Goal: Information Seeking & Learning: Compare options

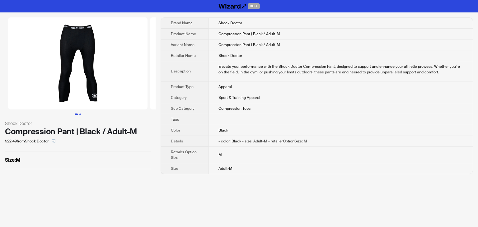
click at [79, 114] on button "Go to slide 2" at bounding box center [80, 115] width 2 height 2
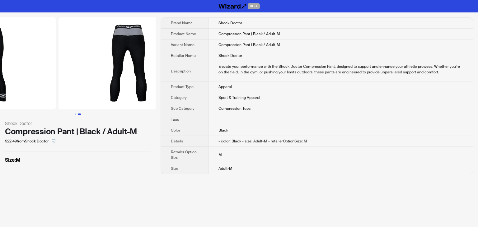
scroll to position [0, 142]
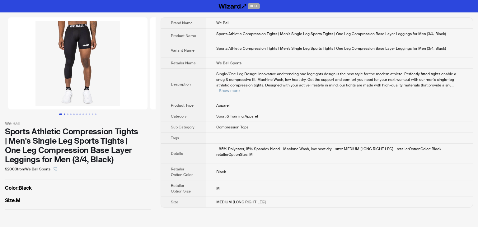
click at [64, 114] on button "Go to slide 2" at bounding box center [65, 115] width 2 height 2
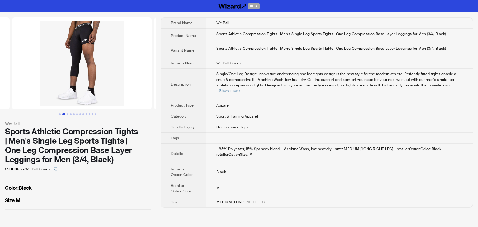
scroll to position [0, 142]
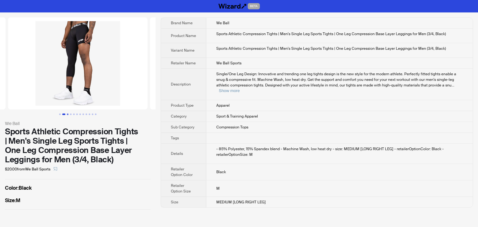
click at [68, 114] on button "Go to slide 3" at bounding box center [68, 115] width 2 height 2
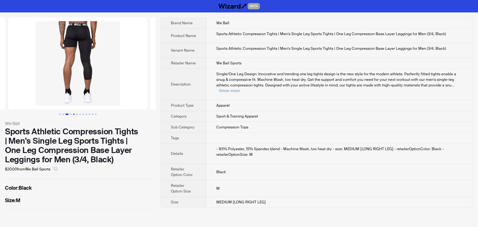
click at [75, 114] on button "Go to slide 5" at bounding box center [74, 115] width 2 height 2
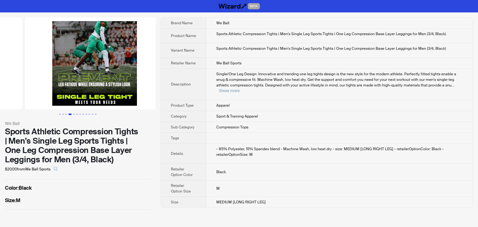
scroll to position [0, 567]
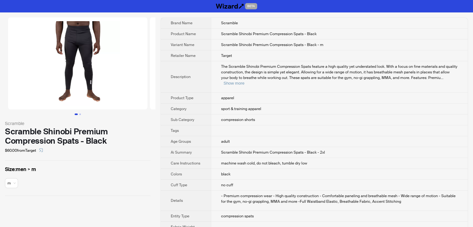
click at [331, 138] on td "adult" at bounding box center [339, 141] width 257 height 11
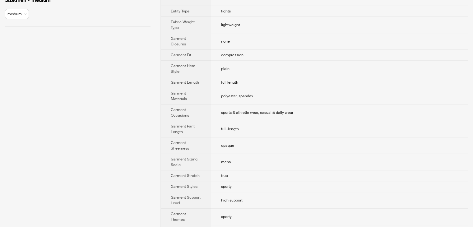
scroll to position [397, 0]
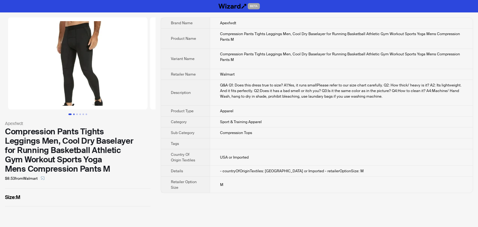
click at [73, 114] on button "Go to slide 2" at bounding box center [74, 115] width 2 height 2
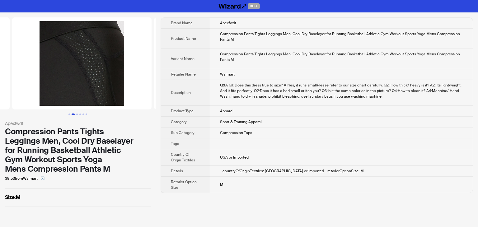
scroll to position [0, 142]
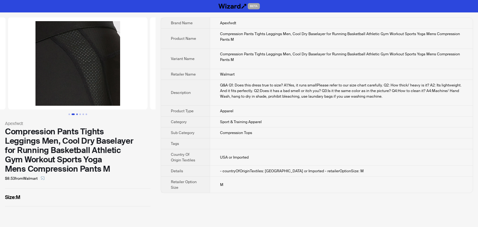
click at [77, 114] on button "Go to slide 3" at bounding box center [77, 115] width 2 height 2
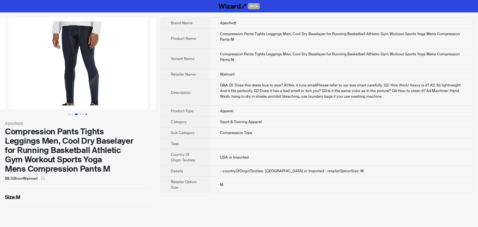
click at [86, 114] on button "Go to slide 6" at bounding box center [87, 115] width 2 height 2
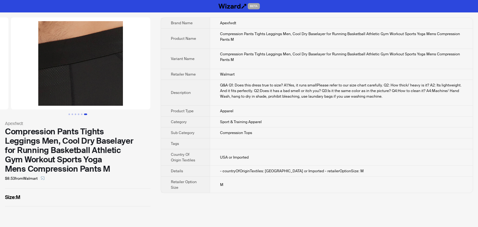
scroll to position [0, 709]
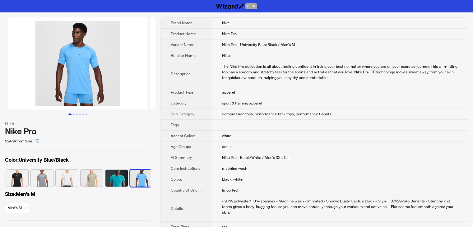
scroll to position [0, 29]
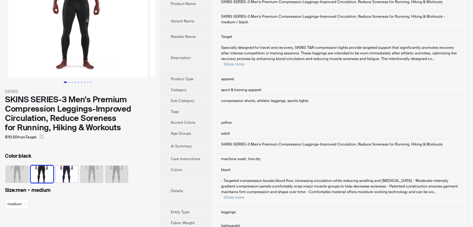
scroll to position [93, 0]
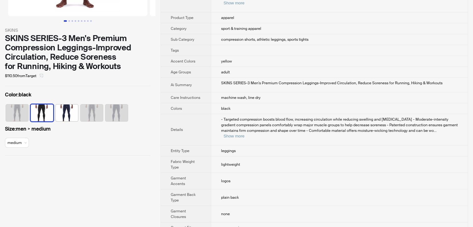
click at [42, 77] on icon "select" at bounding box center [42, 76] width 4 height 4
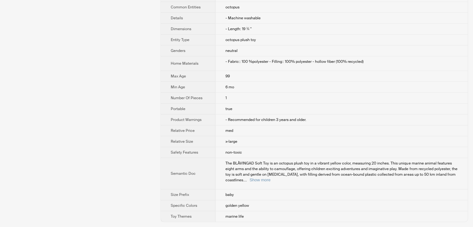
scroll to position [237, 0]
click at [270, 178] on button "Show more" at bounding box center [260, 180] width 21 height 5
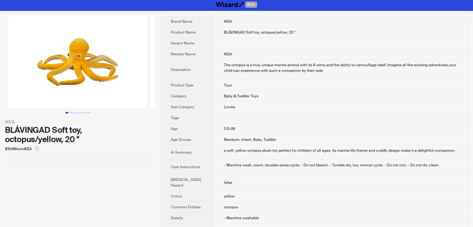
scroll to position [0, 0]
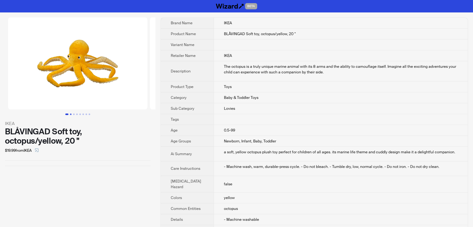
click at [71, 115] on button "Go to slide 2" at bounding box center [71, 115] width 2 height 2
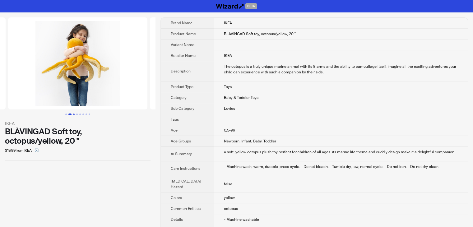
click at [75, 114] on button "Go to slide 3" at bounding box center [74, 115] width 2 height 2
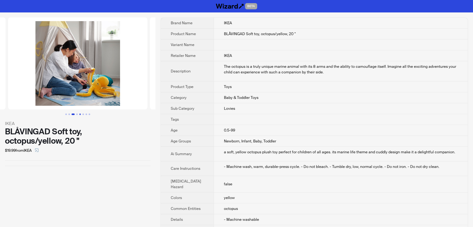
click at [79, 114] on button "Go to slide 5" at bounding box center [80, 115] width 2 height 2
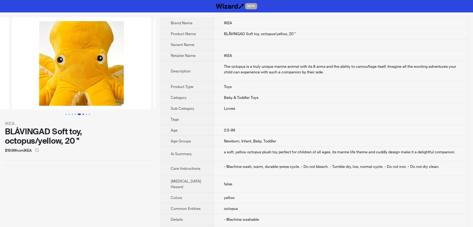
scroll to position [0, 567]
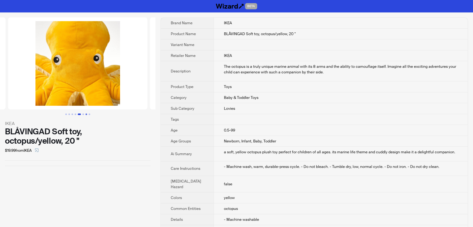
click at [86, 114] on button "Go to slide 7" at bounding box center [87, 115] width 2 height 2
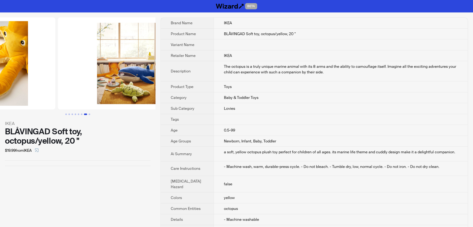
scroll to position [0, 851]
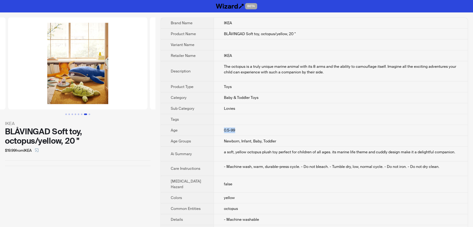
drag, startPoint x: 226, startPoint y: 150, endPoint x: 207, endPoint y: 151, distance: 19.3
click at [214, 136] on td "0.5-99" at bounding box center [341, 130] width 254 height 11
copy span "0.5-99"
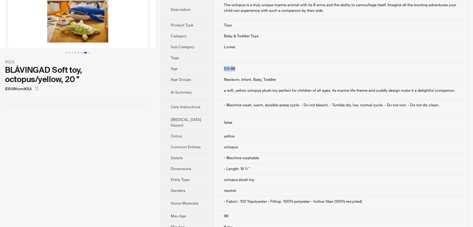
scroll to position [62, 0]
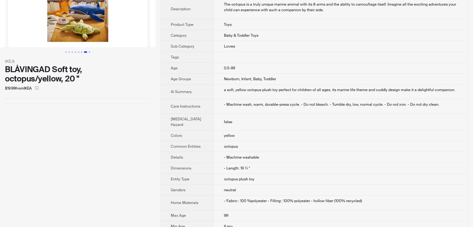
click at [122, 162] on div "IKEA BLÅVINGAD Soft toy, octopus/yellow, 20 " $19.99 from IKEA" at bounding box center [78, 163] width 156 height 427
drag, startPoint x: 211, startPoint y: 91, endPoint x: 226, endPoint y: 87, distance: 16.1
click at [226, 74] on td "0.5-99" at bounding box center [341, 68] width 254 height 11
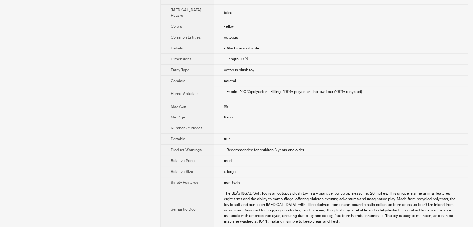
scroll to position [187, 0]
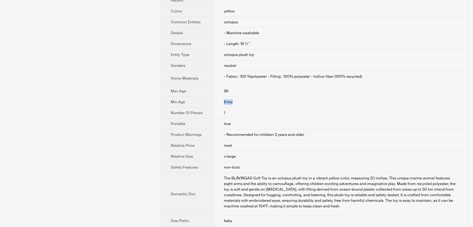
drag, startPoint x: 212, startPoint y: 131, endPoint x: 223, endPoint y: 129, distance: 10.4
click at [223, 108] on td "6 mo" at bounding box center [341, 102] width 254 height 11
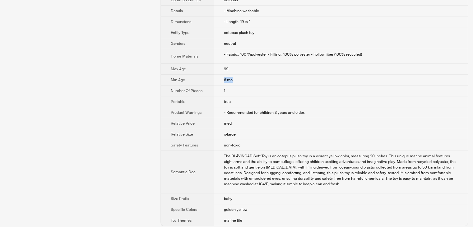
scroll to position [218, 0]
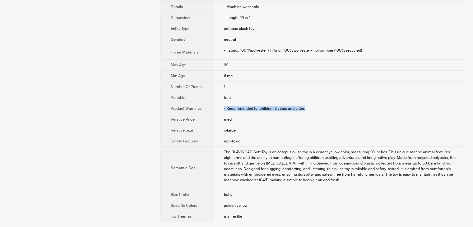
drag, startPoint x: 212, startPoint y: 141, endPoint x: 296, endPoint y: 146, distance: 84.8
click at [296, 114] on td "- Recommended for children 3 years and older." at bounding box center [341, 108] width 254 height 11
click at [306, 114] on td "- Recommended for children 3 years and older." at bounding box center [341, 108] width 254 height 11
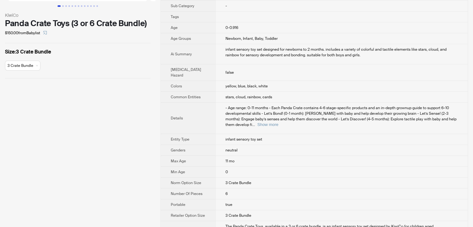
scroll to position [93, 0]
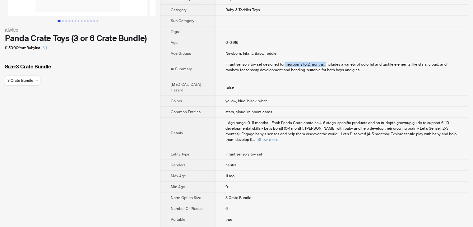
drag, startPoint x: 274, startPoint y: 75, endPoint x: 315, endPoint y: 76, distance: 40.8
click at [315, 73] on div "infant sensory toy set designed for newborns to 2 months. includes a variety of…" at bounding box center [342, 67] width 232 height 11
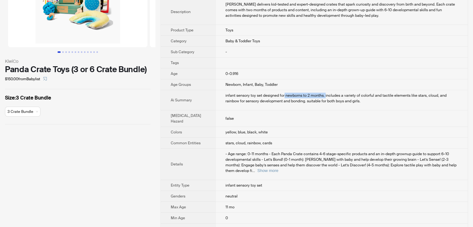
scroll to position [0, 0]
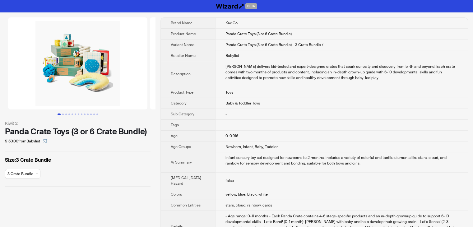
click at [284, 131] on td at bounding box center [341, 125] width 253 height 11
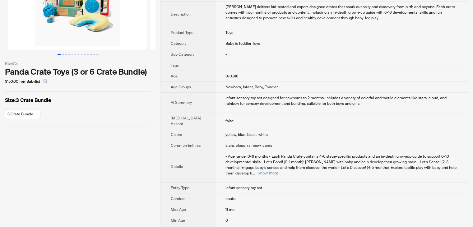
scroll to position [62, 0]
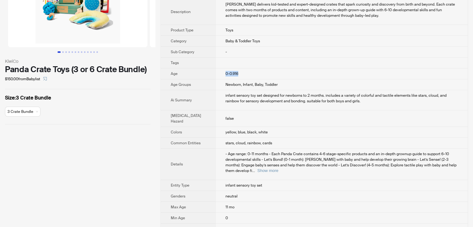
drag, startPoint x: 214, startPoint y: 85, endPoint x: 230, endPoint y: 82, distance: 16.4
click at [230, 79] on td "0-0.916" at bounding box center [341, 73] width 253 height 11
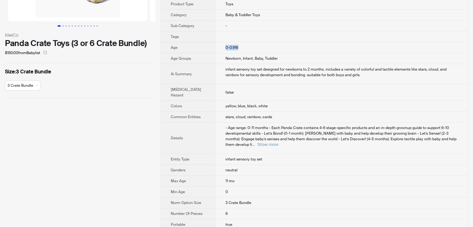
scroll to position [124, 0]
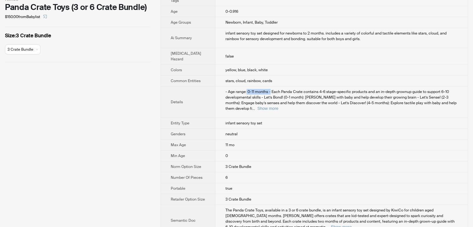
drag, startPoint x: 236, startPoint y: 108, endPoint x: 259, endPoint y: 102, distance: 24.2
click at [259, 102] on td "- Age range: 0-11 months - Each Panda Crate contains 4-6 stage-specific product…" at bounding box center [341, 101] width 253 height 31
drag, startPoint x: 275, startPoint y: 44, endPoint x: 312, endPoint y: 44, distance: 37.6
click at [312, 42] on div "infant sensory toy set designed for newborns to 2 months. includes a variety of…" at bounding box center [342, 35] width 232 height 11
click at [301, 42] on div "infant sensory toy set designed for newborns to 2 months. includes a variety of…" at bounding box center [342, 35] width 232 height 11
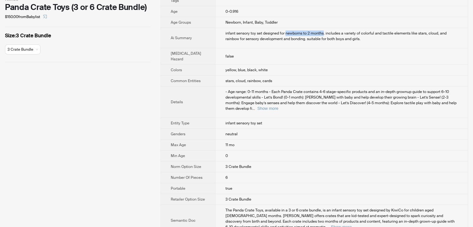
drag, startPoint x: 274, startPoint y: 43, endPoint x: 312, endPoint y: 42, distance: 38.0
click at [312, 42] on div "infant sensory toy set designed for newborns to 2 months. includes a variety of…" at bounding box center [342, 35] width 232 height 11
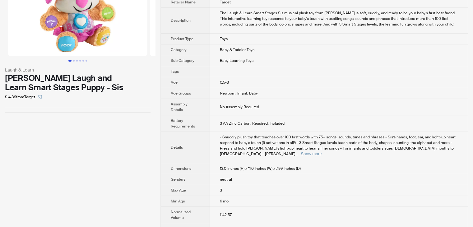
scroll to position [124, 0]
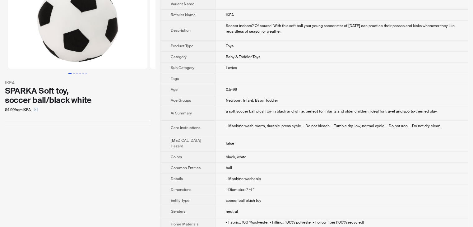
scroll to position [31, 0]
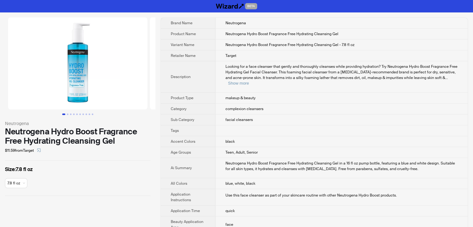
click at [357, 125] on td at bounding box center [342, 130] width 252 height 11
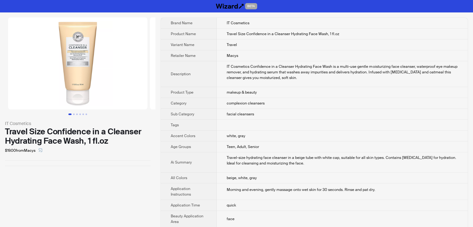
click at [343, 152] on td "Travel-size hydrating face cleanser in a beige tube with white cap, suitable fo…" at bounding box center [342, 162] width 251 height 20
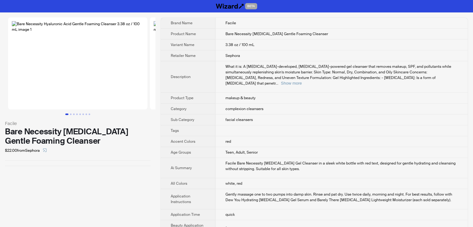
click at [361, 147] on td "Teen, Adult, Senior" at bounding box center [342, 152] width 252 height 11
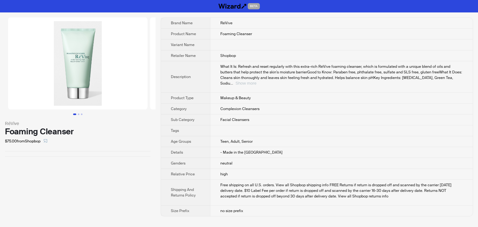
click at [256, 81] on button "Show more" at bounding box center [246, 83] width 21 height 5
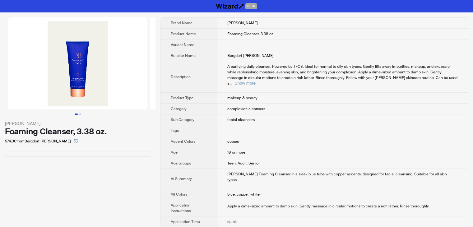
click at [371, 114] on td "facial cleansers" at bounding box center [342, 119] width 251 height 11
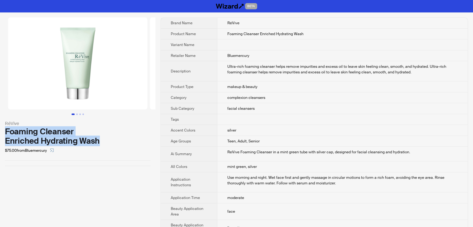
drag, startPoint x: 99, startPoint y: 141, endPoint x: 3, endPoint y: 135, distance: 96.0
click at [3, 135] on div "RéVive Foaming Cleanser Enriched Hydrating Wash $75.00 from Bluemercury" at bounding box center [78, 91] width 156 height 159
copy div "Foaming Cleanser Enriched Hydrating Wash"
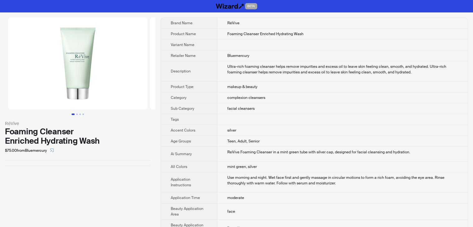
click at [381, 60] on td "Bluemercury" at bounding box center [342, 55] width 251 height 11
click at [53, 151] on icon "select" at bounding box center [52, 150] width 4 height 4
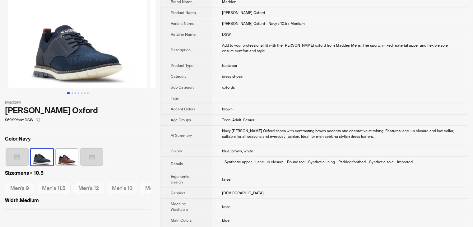
scroll to position [31, 0]
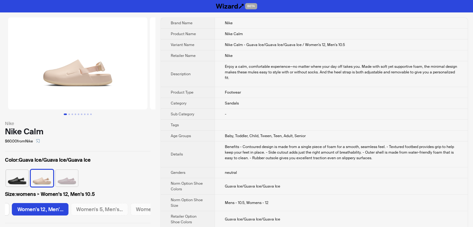
click at [325, 98] on td "Sandals" at bounding box center [341, 103] width 253 height 11
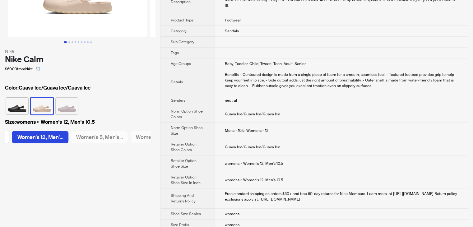
scroll to position [74, 0]
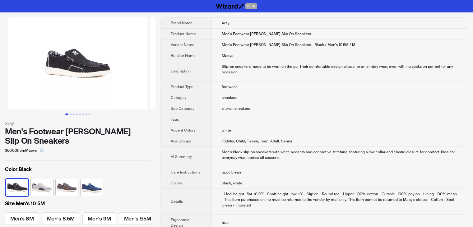
click at [291, 92] on td "sneakers" at bounding box center [340, 97] width 256 height 11
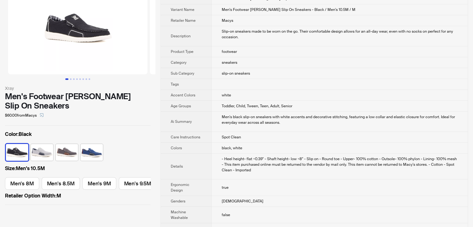
scroll to position [10, 0]
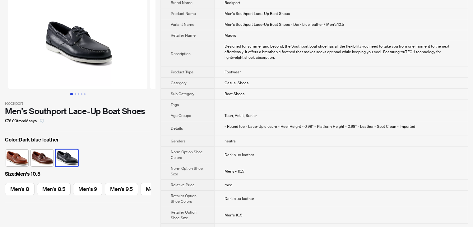
scroll to position [31, 0]
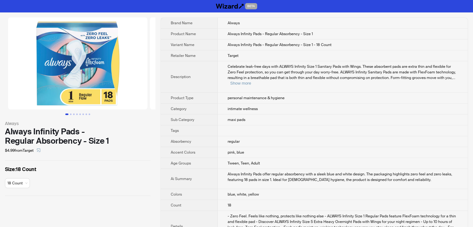
click at [339, 115] on td "maxi pads" at bounding box center [343, 119] width 250 height 11
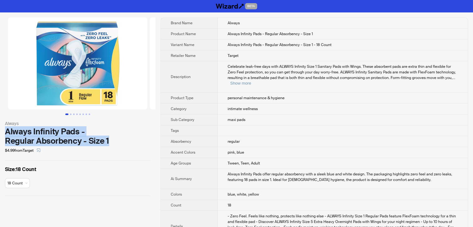
drag, startPoint x: 110, startPoint y: 140, endPoint x: 5, endPoint y: 128, distance: 106.1
click at [5, 128] on div "Always Always Infinity Pads - Regular Absorbency - Size 1 $4.99 from Target Siz…" at bounding box center [78, 106] width 156 height 189
copy div "Always Infinity Pads - Regular Absorbency - Size 1"
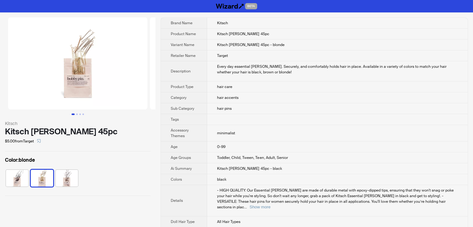
click at [274, 112] on td "hair pins" at bounding box center [337, 108] width 261 height 11
drag, startPoint x: 101, startPoint y: 132, endPoint x: 42, endPoint y: 119, distance: 60.0
click at [4, 131] on div "Kitsch Kitsch Bobby Pins 45pc $5.00 from Target Color : blonde" at bounding box center [78, 106] width 156 height 189
copy div "Kitsch Bobby Pins 45pc"
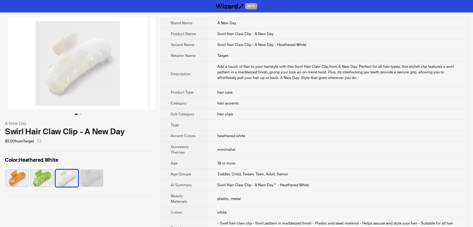
click at [307, 115] on td "hair clips" at bounding box center [338, 114] width 260 height 11
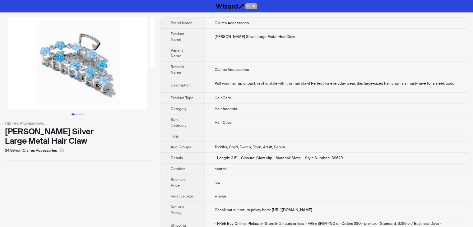
click at [334, 87] on td "Pull your hair up or back in chic style with this hair claw! Perfect for everyd…" at bounding box center [335, 85] width 263 height 15
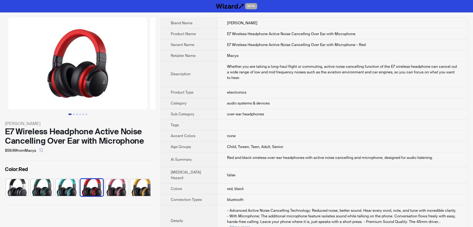
scroll to position [0, 4]
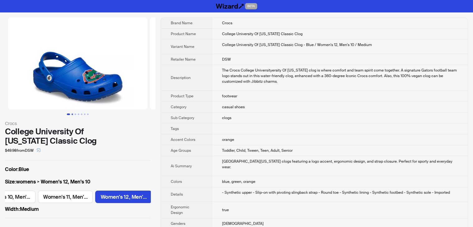
click at [72, 115] on button "Go to slide 2" at bounding box center [73, 115] width 2 height 2
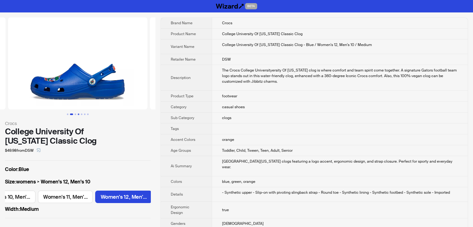
click at [78, 115] on button "Go to slide 4" at bounding box center [79, 115] width 2 height 2
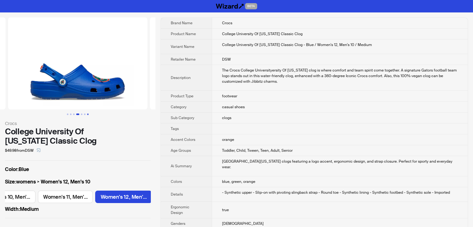
click at [87, 114] on button "Go to slide 7" at bounding box center [88, 115] width 2 height 2
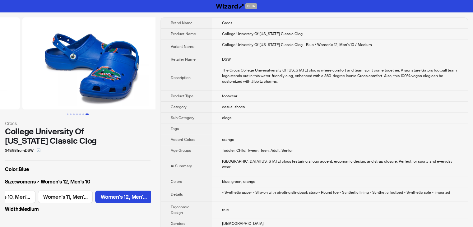
scroll to position [0, 851]
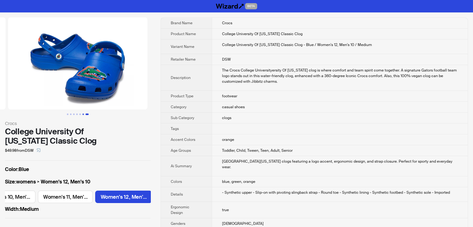
click at [82, 115] on button "Go to slide 6" at bounding box center [83, 115] width 2 height 2
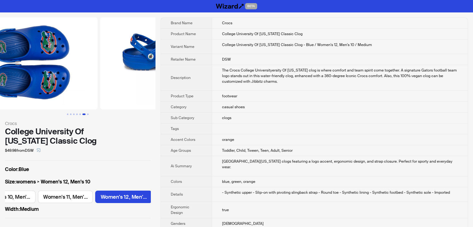
scroll to position [0, 709]
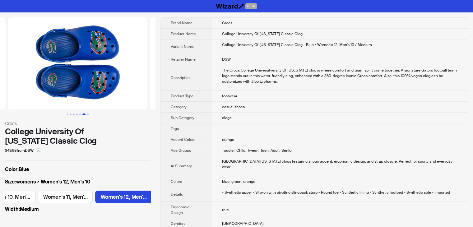
click at [88, 90] on img at bounding box center [77, 63] width 139 height 92
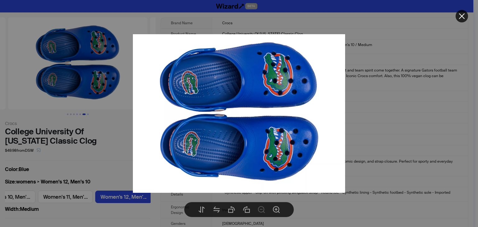
click at [368, 147] on div at bounding box center [239, 113] width 478 height 227
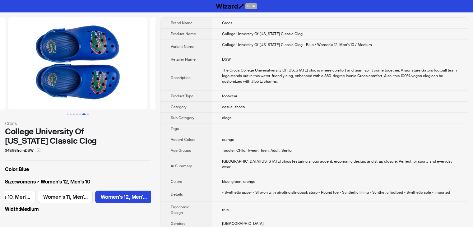
click at [99, 82] on img at bounding box center [77, 63] width 139 height 92
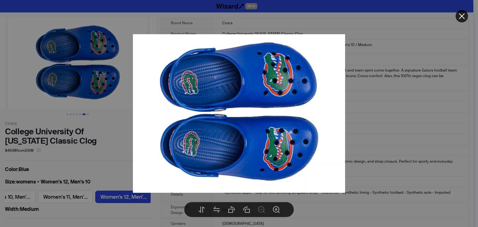
click at [399, 136] on div at bounding box center [239, 113] width 478 height 227
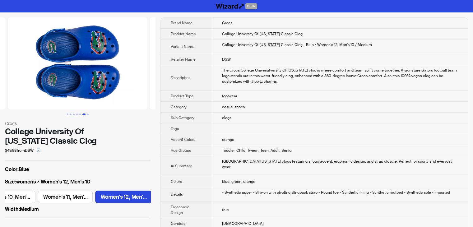
click at [86, 114] on button "Go to slide 6" at bounding box center [83, 115] width 3 height 2
click at [87, 114] on button "Go to slide 7" at bounding box center [88, 115] width 2 height 2
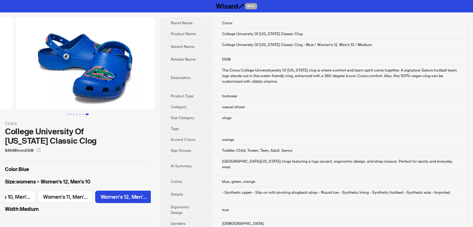
scroll to position [0, 851]
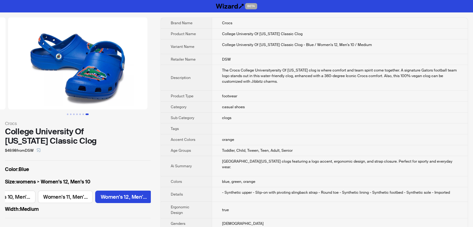
click at [311, 165] on td "Blue University of Florida clogs featuring a logo accent, ergonomic design, and…" at bounding box center [340, 166] width 256 height 20
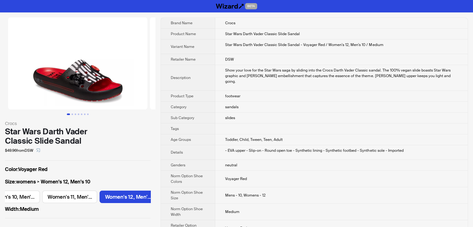
scroll to position [0, 195]
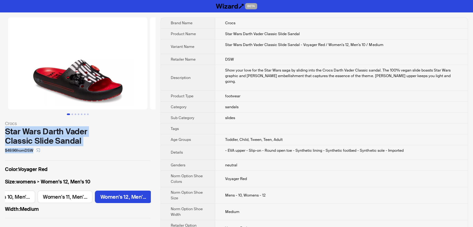
drag, startPoint x: 93, startPoint y: 147, endPoint x: 0, endPoint y: 128, distance: 95.0
click at [0, 128] on div "Crocs Star Wars Darth Vader Classic Slide Sandal $49.96 from DSW Color : Voyage…" at bounding box center [78, 117] width 156 height 211
click at [106, 144] on div "Star Wars Darth Vader Classic Slide Sandal" at bounding box center [78, 136] width 146 height 19
click at [90, 132] on div "Star Wars Darth Vader Classic Slide Sandal" at bounding box center [78, 136] width 146 height 19
drag, startPoint x: 90, startPoint y: 143, endPoint x: 6, endPoint y: 129, distance: 84.5
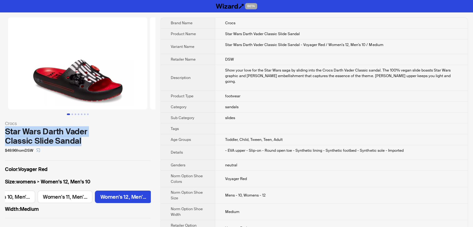
click at [6, 129] on div "Star Wars Darth Vader Classic Slide Sandal" at bounding box center [78, 136] width 146 height 19
copy div "Star Wars Darth Vader Classic Slide Sandal"
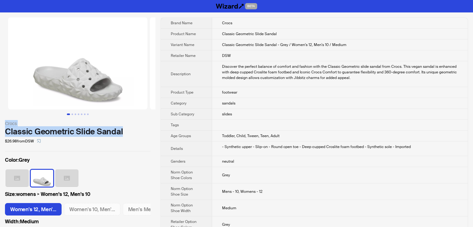
drag, startPoint x: 127, startPoint y: 133, endPoint x: 1, endPoint y: 125, distance: 125.7
click at [1, 125] on div "Crocs Classic Geometric Slide Sandal $26.98 from DSW Color : Grey Size : womens…" at bounding box center [78, 123] width 156 height 223
copy div "Crocs Classic Geometric Slide Sandal"
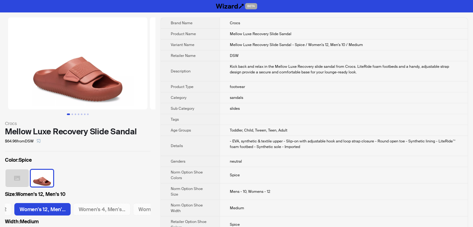
scroll to position [0, 341]
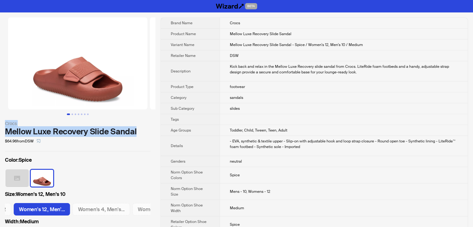
drag, startPoint x: 138, startPoint y: 133, endPoint x: 4, endPoint y: 126, distance: 134.9
click at [4, 126] on div "Crocs Mellow Luxe Recovery Slide Sandal $64.96 from DSW Color : Spice Size : Wo…" at bounding box center [78, 123] width 156 height 223
copy div "Crocs Mellow Luxe Recovery Slide Sandal"
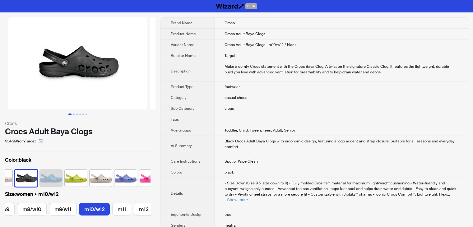
scroll to position [0, 129]
click at [381, 103] on td "clogs" at bounding box center [341, 108] width 254 height 11
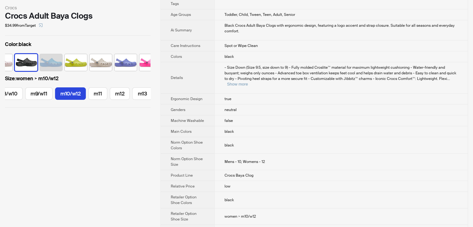
scroll to position [124, 0]
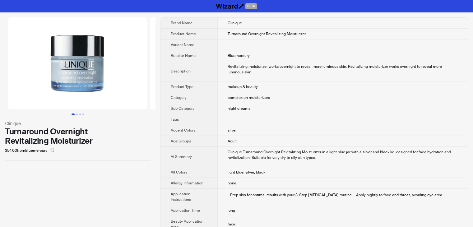
scroll to position [256, 0]
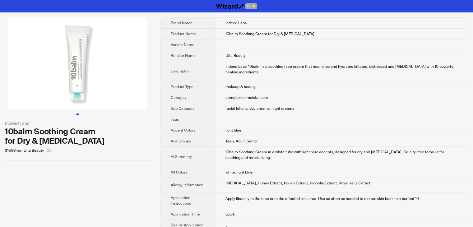
click at [313, 121] on td at bounding box center [341, 119] width 253 height 11
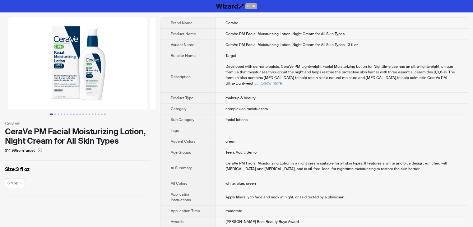
click at [336, 125] on td at bounding box center [342, 130] width 252 height 11
click at [282, 81] on button "Show more" at bounding box center [271, 83] width 21 height 5
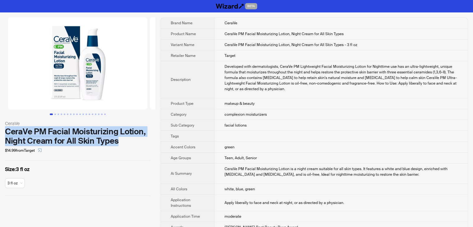
drag, startPoint x: 146, startPoint y: 142, endPoint x: 1, endPoint y: 135, distance: 145.2
click at [1, 135] on div "CeraVe CeraVe PM Facial Moisturizing Lotion, Night Cream for All Skin Types $14…" at bounding box center [78, 106] width 156 height 189
copy div "CeraVe PM Facial Moisturizing Lotion, Night Cream for All Skin Types"
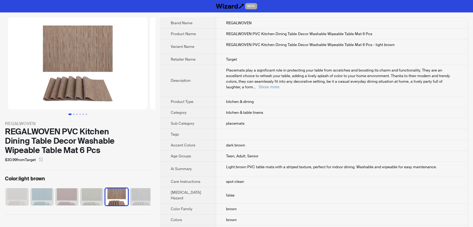
scroll to position [0, 4]
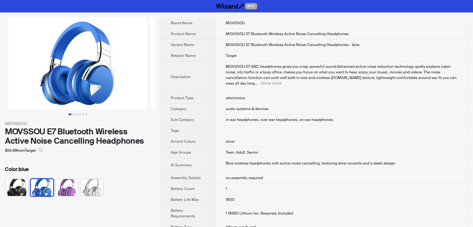
click at [347, 114] on td "in-ear headphones, over-ear headphones, on-ear headphones" at bounding box center [342, 119] width 252 height 11
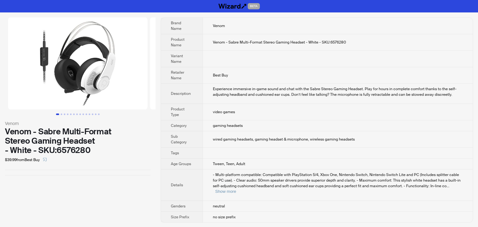
click at [347, 90] on div "Experience immersive in-game sound and chat with the Sabre Stereo Gaming Headse…" at bounding box center [338, 91] width 250 height 11
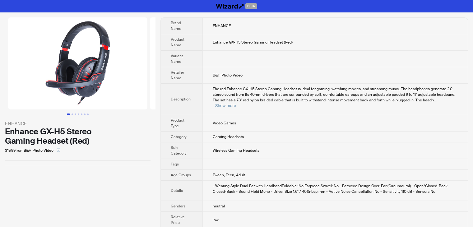
click at [360, 116] on td "Video Games" at bounding box center [335, 123] width 265 height 16
click at [73, 114] on button "Go to slide 2" at bounding box center [73, 115] width 2 height 2
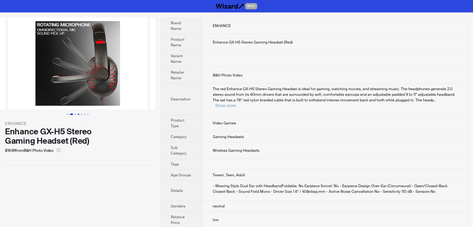
click at [78, 114] on button "Go to slide 4" at bounding box center [79, 115] width 2 height 2
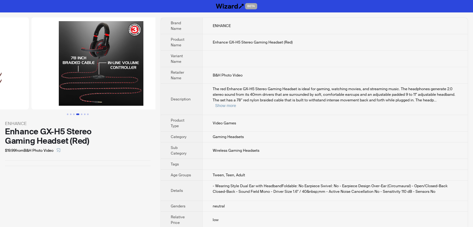
scroll to position [0, 426]
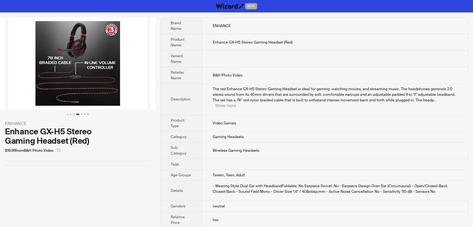
click at [340, 91] on span "The red Enhance GX-H5 Stereo Gaming Headset is ideal for gaming, watching movie…" at bounding box center [334, 94] width 243 height 16
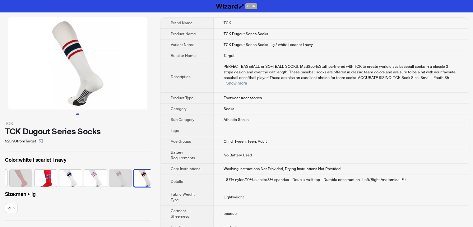
scroll to position [0, 750]
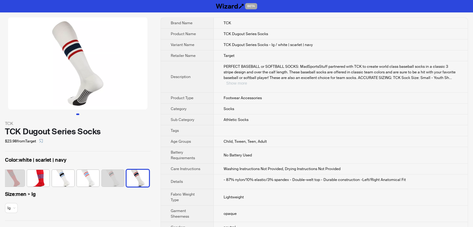
click at [247, 81] on button "Show more" at bounding box center [236, 83] width 21 height 5
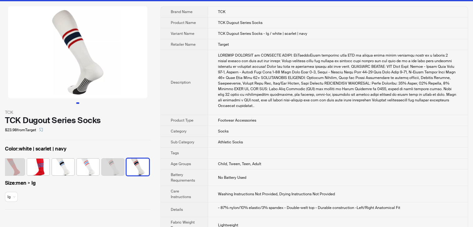
scroll to position [0, 0]
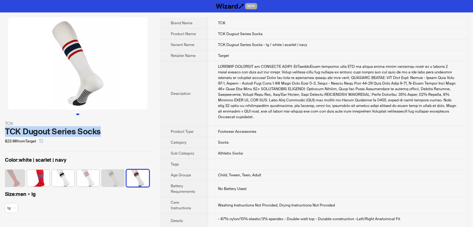
drag, startPoint x: 98, startPoint y: 133, endPoint x: 2, endPoint y: 136, distance: 95.8
click at [2, 136] on div "TCK TCK Dugout Series Socks $23.98 from Target Color : white | scarlet | navy S…" at bounding box center [78, 118] width 156 height 213
copy div "TCK Dugout Series Socks"
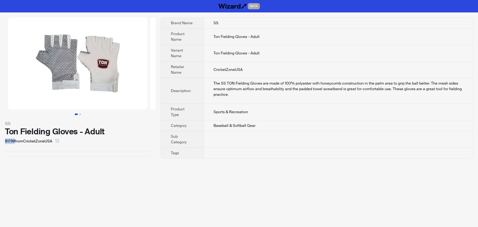
drag, startPoint x: 15, startPoint y: 142, endPoint x: 2, endPoint y: 143, distance: 12.5
click at [2, 143] on div "SS Ton Fielding Gloves - Adult $17.99 from CricketZoneUSA" at bounding box center [78, 86] width 156 height 149
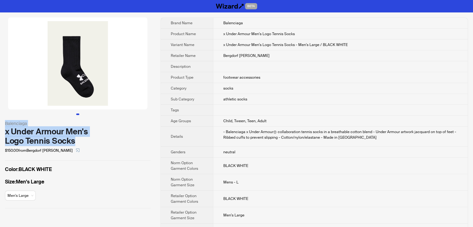
drag, startPoint x: 79, startPoint y: 141, endPoint x: 0, endPoint y: 121, distance: 81.1
click at [0, 121] on div "Balenciaga x Under Armour Men's Logo Tennis Socks $150.00 from Bergdorf Goodman…" at bounding box center [78, 112] width 156 height 201
copy div "Balenciaga x Under Armour Men's Logo Tennis Socks"
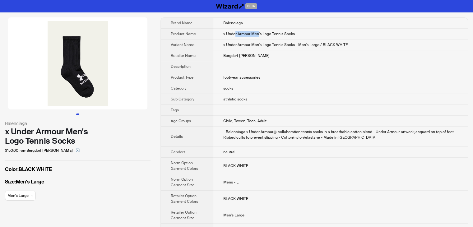
drag, startPoint x: 235, startPoint y: 33, endPoint x: 250, endPoint y: 31, distance: 14.7
click at [258, 33] on span "x Under Armour Men's Logo Tennis Socks" at bounding box center [259, 33] width 72 height 5
drag, startPoint x: 224, startPoint y: 23, endPoint x: 248, endPoint y: 24, distance: 24.0
click at [248, 24] on td "Balenciaga" at bounding box center [340, 23] width 255 height 11
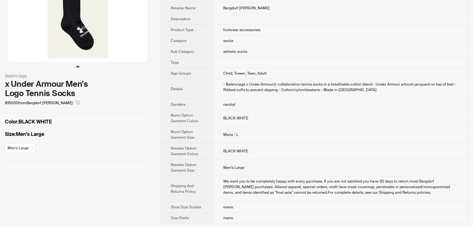
scroll to position [48, 0]
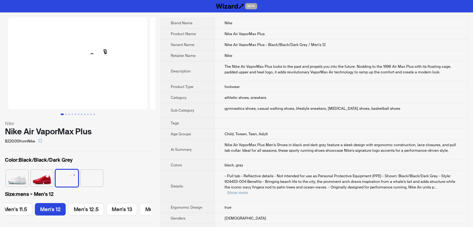
scroll to position [0, 530]
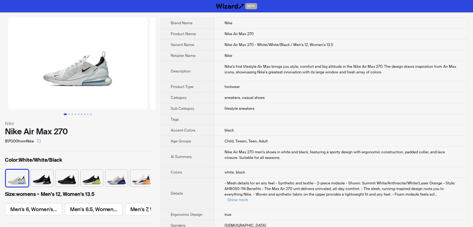
scroll to position [0, 707]
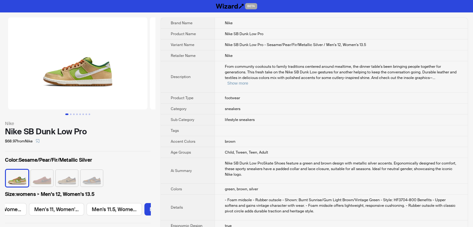
scroll to position [0, 947]
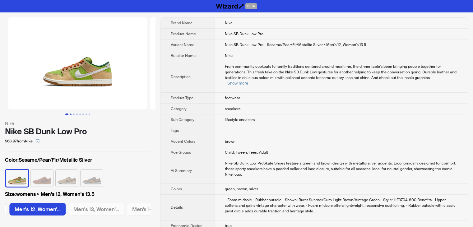
click at [70, 114] on button "Go to slide 2" at bounding box center [71, 115] width 2 height 2
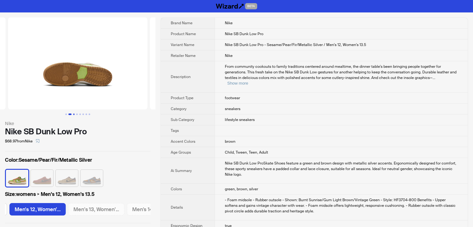
click at [73, 114] on button "Go to slide 3" at bounding box center [74, 115] width 2 height 2
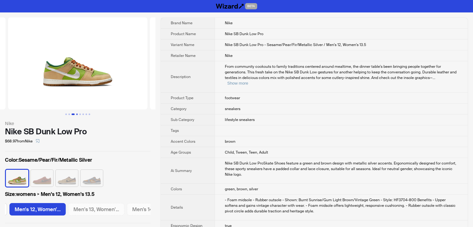
click at [77, 114] on button "Go to slide 4" at bounding box center [77, 115] width 2 height 2
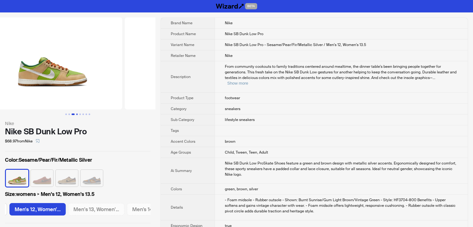
scroll to position [0, 426]
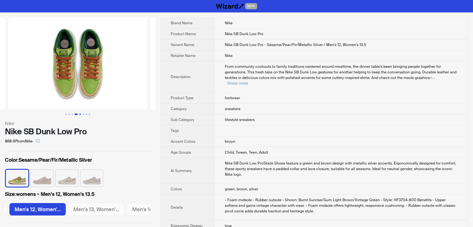
click at [80, 114] on button "Go to slide 5" at bounding box center [80, 115] width 2 height 2
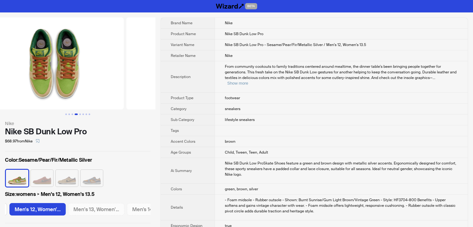
scroll to position [0, 567]
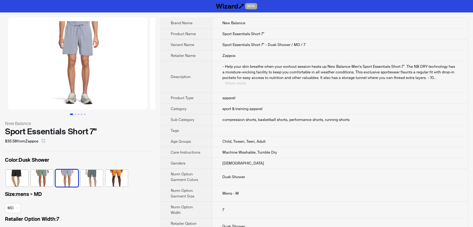
click at [246, 81] on button "Show more" at bounding box center [235, 83] width 21 height 5
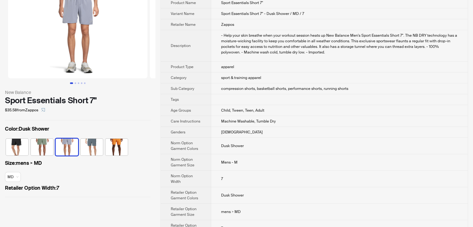
scroll to position [4, 0]
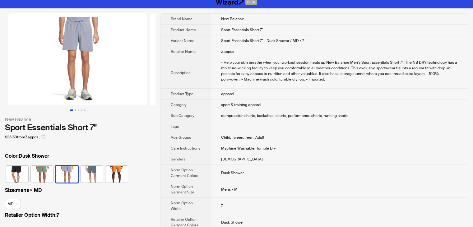
click at [44, 138] on icon "select" at bounding box center [43, 137] width 4 height 4
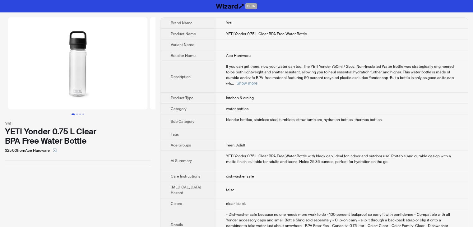
click at [291, 141] on td "Teen, Adult" at bounding box center [342, 145] width 252 height 11
click at [257, 81] on button "Show more" at bounding box center [246, 83] width 21 height 5
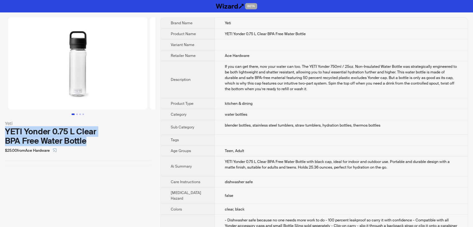
drag, startPoint x: 97, startPoint y: 141, endPoint x: 0, endPoint y: 132, distance: 97.5
click at [0, 132] on div "Yeti YETI Yonder 0.75 L Clear BPA Free Water Bottle $25.00 from Ace Hardware" at bounding box center [78, 91] width 156 height 159
copy div "YETI Yonder 0.75 L Clear BPA Free Water Bottle"
click at [56, 151] on icon "select" at bounding box center [55, 150] width 4 height 4
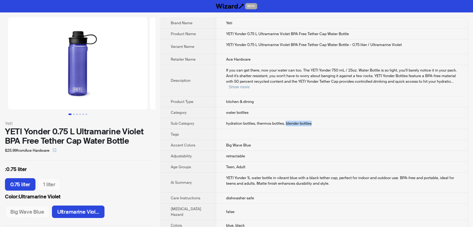
drag, startPoint x: 281, startPoint y: 118, endPoint x: 307, endPoint y: 116, distance: 26.2
click at [307, 118] on td "hydration bottles, thermos bottles, blender bottles" at bounding box center [342, 123] width 252 height 11
copy span "blender bottles"
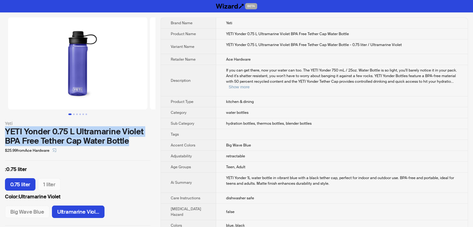
drag, startPoint x: 136, startPoint y: 138, endPoint x: 3, endPoint y: 135, distance: 132.3
click at [3, 135] on div "Yeti YETI Yonder 0.75 L Ultramarine Violet BPA Free Tether Cap Water Bottle $25…" at bounding box center [78, 121] width 156 height 218
copy div "YETI Yonder 0.75 L Ultramarine Violet BPA Free Tether Cap Water Bottle"
click at [250, 85] on button "Show more" at bounding box center [239, 87] width 21 height 5
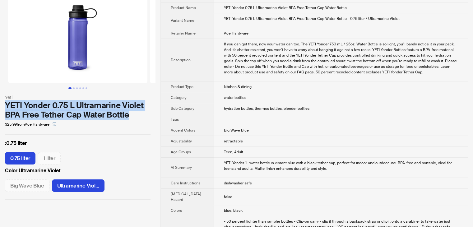
scroll to position [93, 0]
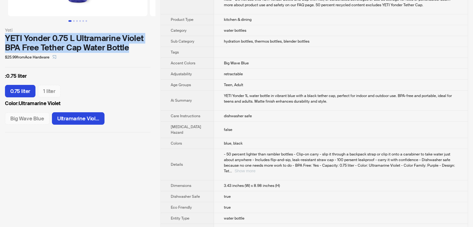
click at [255, 170] on button "Show more" at bounding box center [245, 171] width 21 height 5
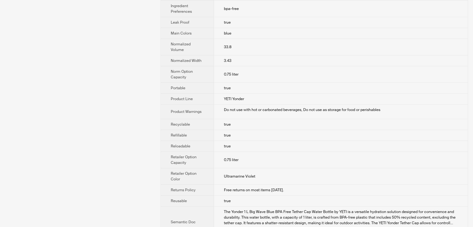
scroll to position [404, 0]
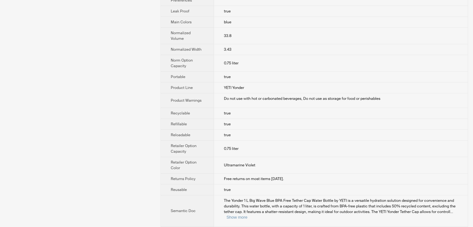
click at [371, 82] on td "true" at bounding box center [341, 77] width 254 height 11
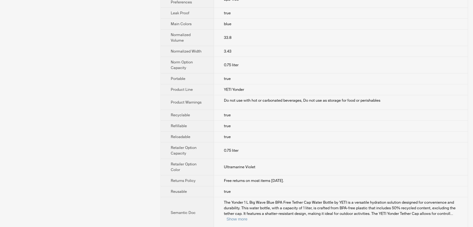
scroll to position [343, 0]
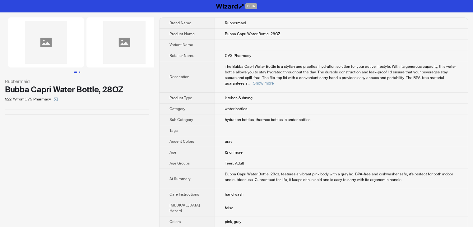
click at [80, 72] on button "Go to slide 2" at bounding box center [80, 73] width 2 height 2
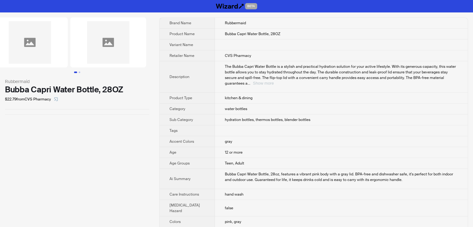
click at [274, 81] on button "Show more" at bounding box center [263, 83] width 21 height 5
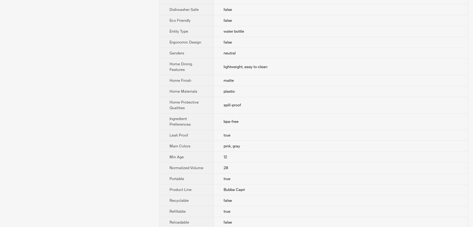
scroll to position [280, 0]
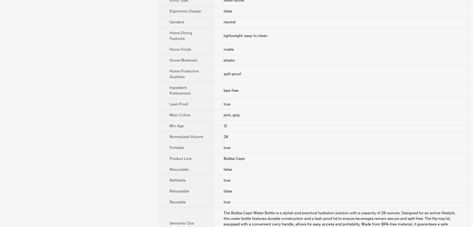
click at [366, 17] on td "false" at bounding box center [341, 11] width 254 height 11
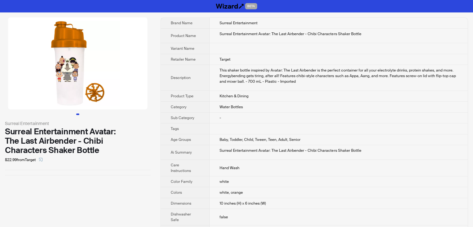
click at [303, 122] on td "-" at bounding box center [339, 118] width 258 height 11
click at [78, 115] on button "Go to slide 1" at bounding box center [77, 115] width 3 height 2
click at [71, 84] on img at bounding box center [77, 63] width 139 height 92
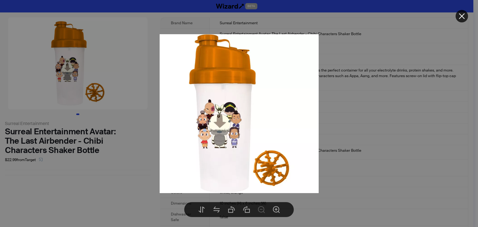
click at [362, 176] on div at bounding box center [239, 113] width 478 height 227
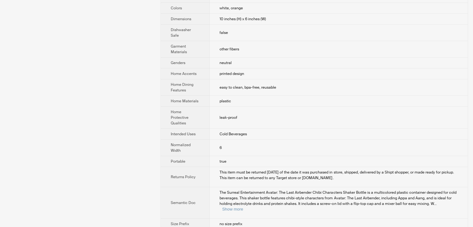
scroll to position [26, 0]
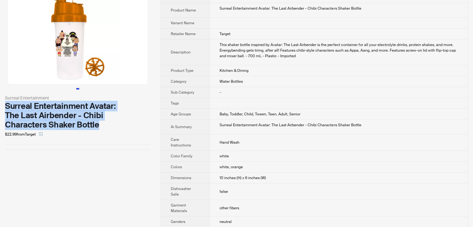
drag, startPoint x: 102, startPoint y: 126, endPoint x: 2, endPoint y: 109, distance: 101.9
click at [2, 109] on div "Surreal Entertainment Surreal Entertainment Avatar: The Last Airbender - Chibi …" at bounding box center [78, 71] width 156 height 168
copy div "Surreal Entertainment Avatar: The Last Airbender - Chibi Characters Shaker Bott…"
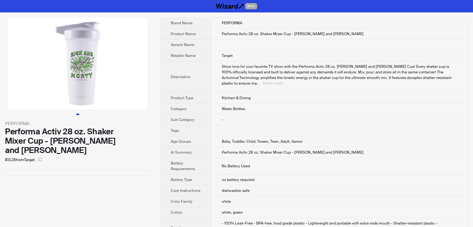
click at [283, 81] on button "Show more" at bounding box center [272, 83] width 21 height 5
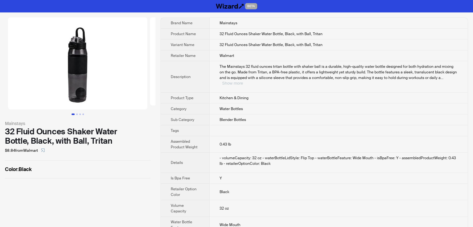
click at [243, 81] on button "Show more" at bounding box center [232, 83] width 21 height 5
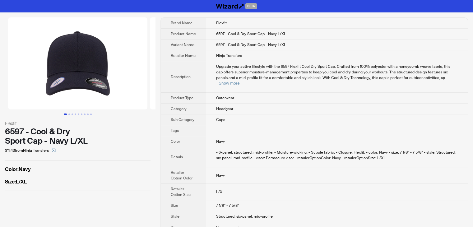
scroll to position [4, 0]
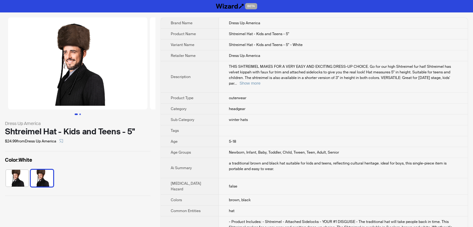
click at [80, 115] on button "Go to slide 2" at bounding box center [80, 115] width 2 height 2
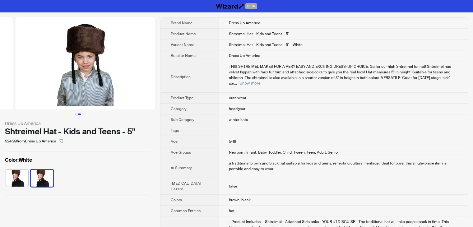
scroll to position [0, 142]
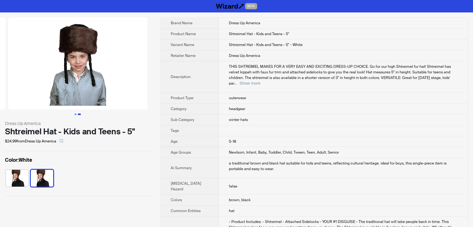
click at [75, 115] on button "Go to slide 1" at bounding box center [76, 115] width 2 height 2
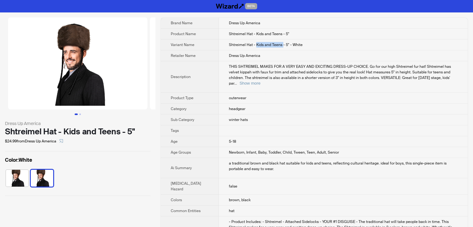
drag, startPoint x: 250, startPoint y: 44, endPoint x: 275, endPoint y: 43, distance: 25.5
click at [275, 43] on span "Shtreimel Hat - Kids and Teens - 5" - White" at bounding box center [266, 44] width 74 height 5
drag, startPoint x: 222, startPoint y: 115, endPoint x: 245, endPoint y: 112, distance: 22.9
click at [245, 114] on td "winter hats" at bounding box center [343, 119] width 249 height 11
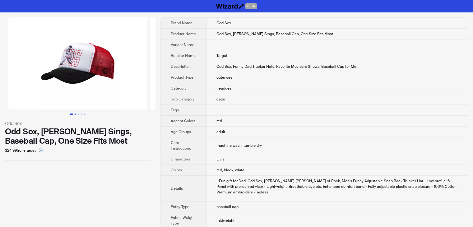
click at [75, 115] on button "Go to slide 2" at bounding box center [76, 115] width 2 height 2
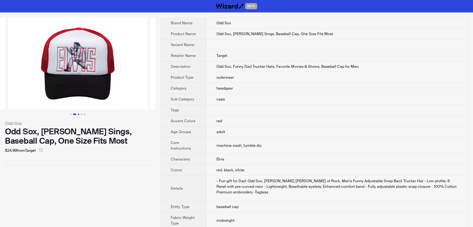
click at [78, 115] on button "Go to slide 3" at bounding box center [79, 115] width 2 height 2
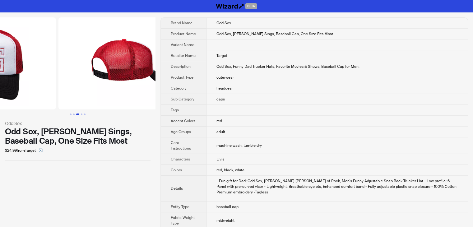
scroll to position [0, 284]
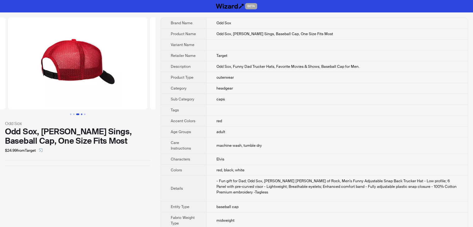
click at [82, 114] on button "Go to slide 4" at bounding box center [82, 115] width 2 height 2
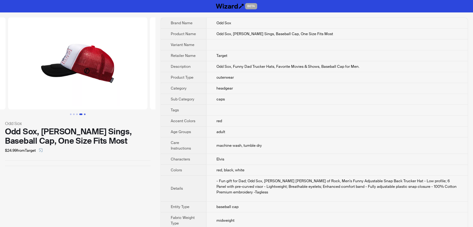
click at [86, 114] on button "Go to slide 5" at bounding box center [85, 115] width 2 height 2
